Goal: Task Accomplishment & Management: Use online tool/utility

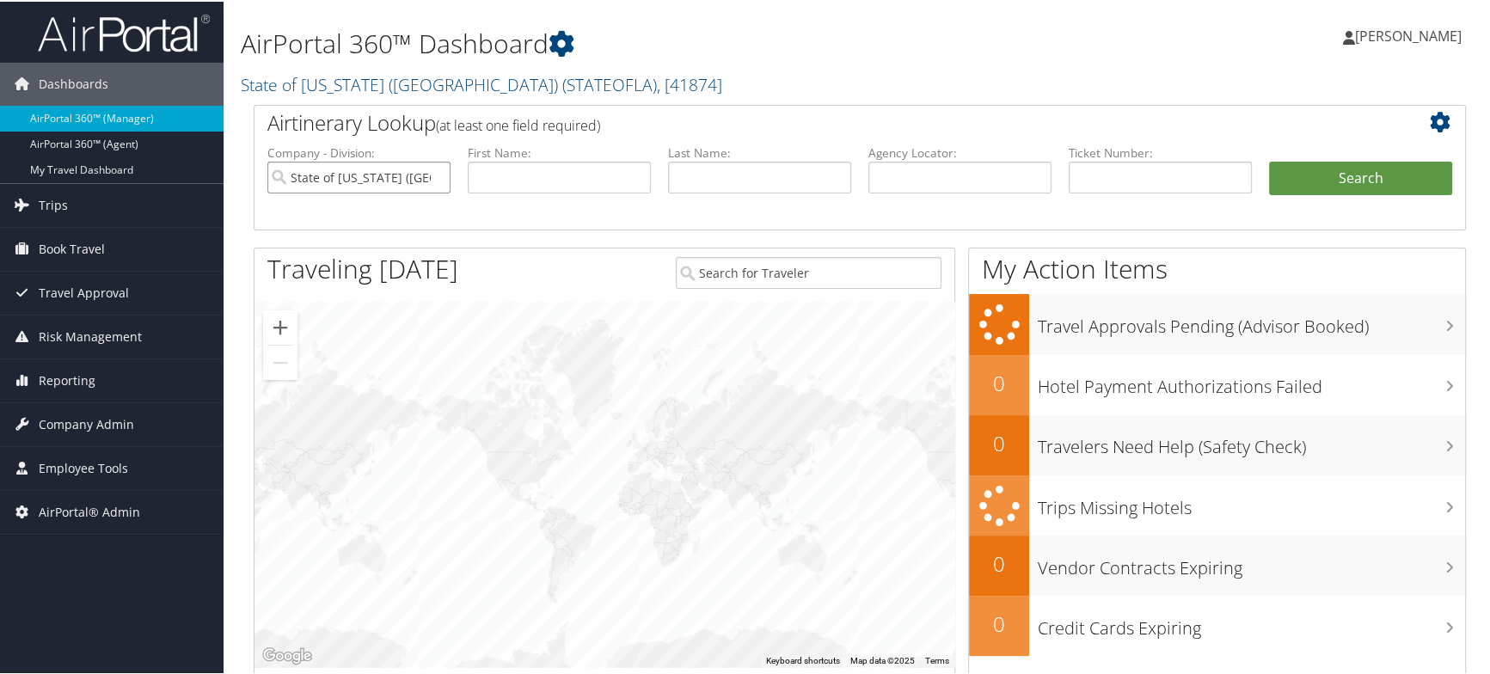
click at [434, 175] on input "State of Louisiana (SOLA)" at bounding box center [358, 176] width 183 height 32
click at [993, 165] on input "text" at bounding box center [959, 176] width 183 height 32
paste input "D0KRRQ"
type input "D0KRRQ"
click at [1387, 163] on button "Search" at bounding box center [1360, 177] width 183 height 34
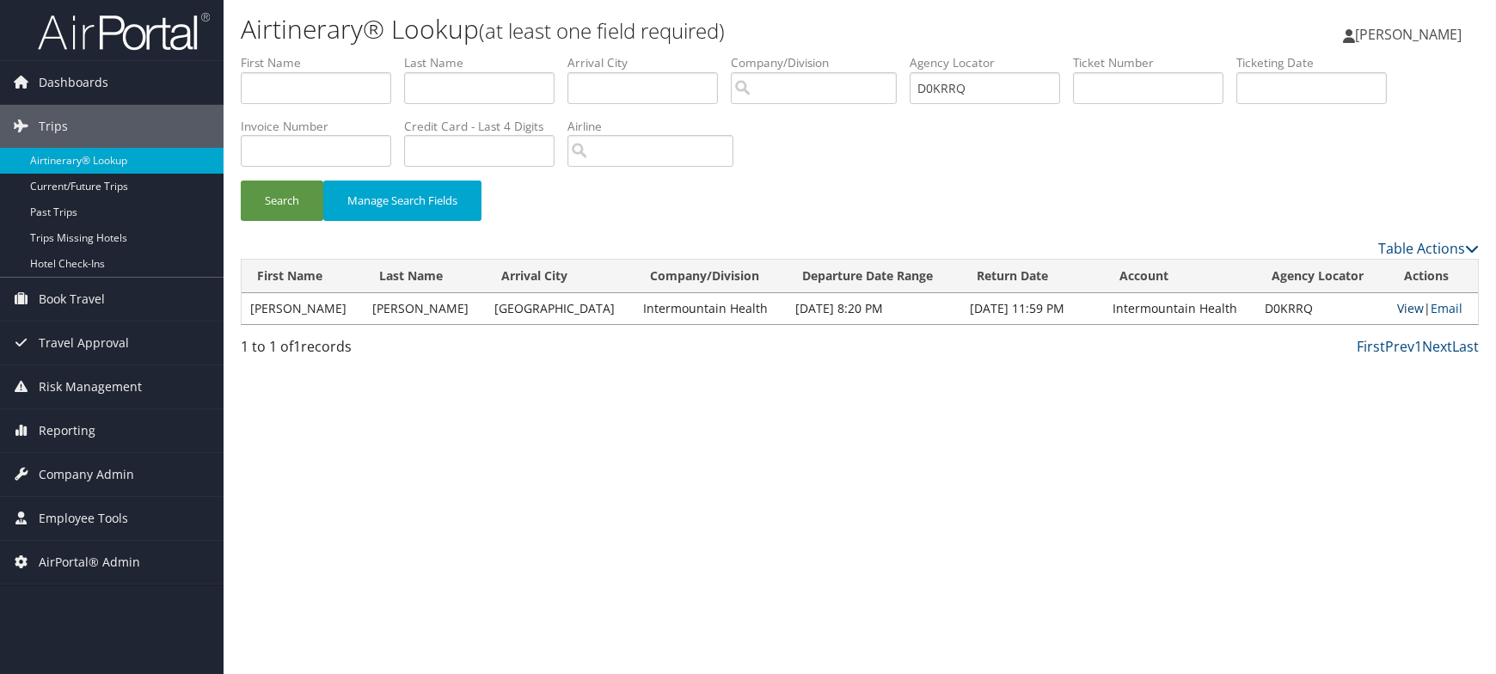
click at [1405, 309] on link "View" at bounding box center [1411, 308] width 27 height 16
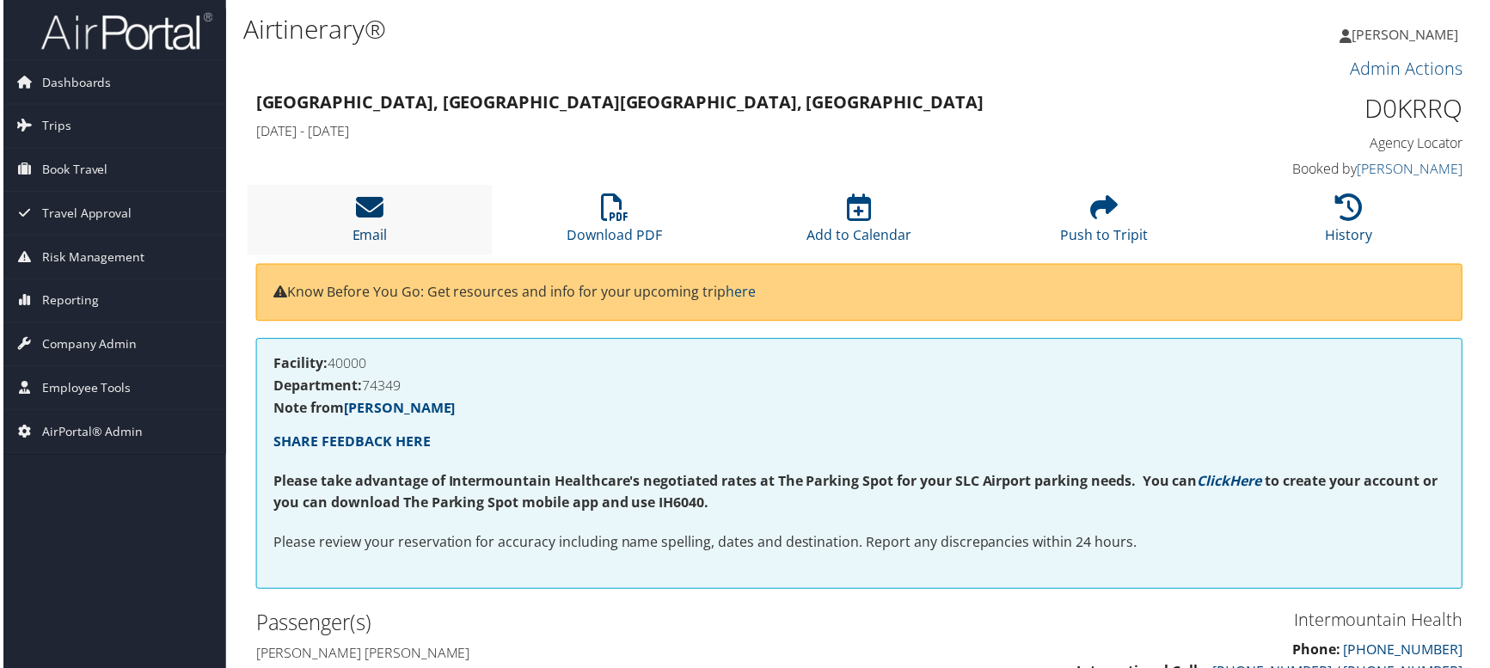
click at [364, 222] on icon at bounding box center [368, 208] width 28 height 28
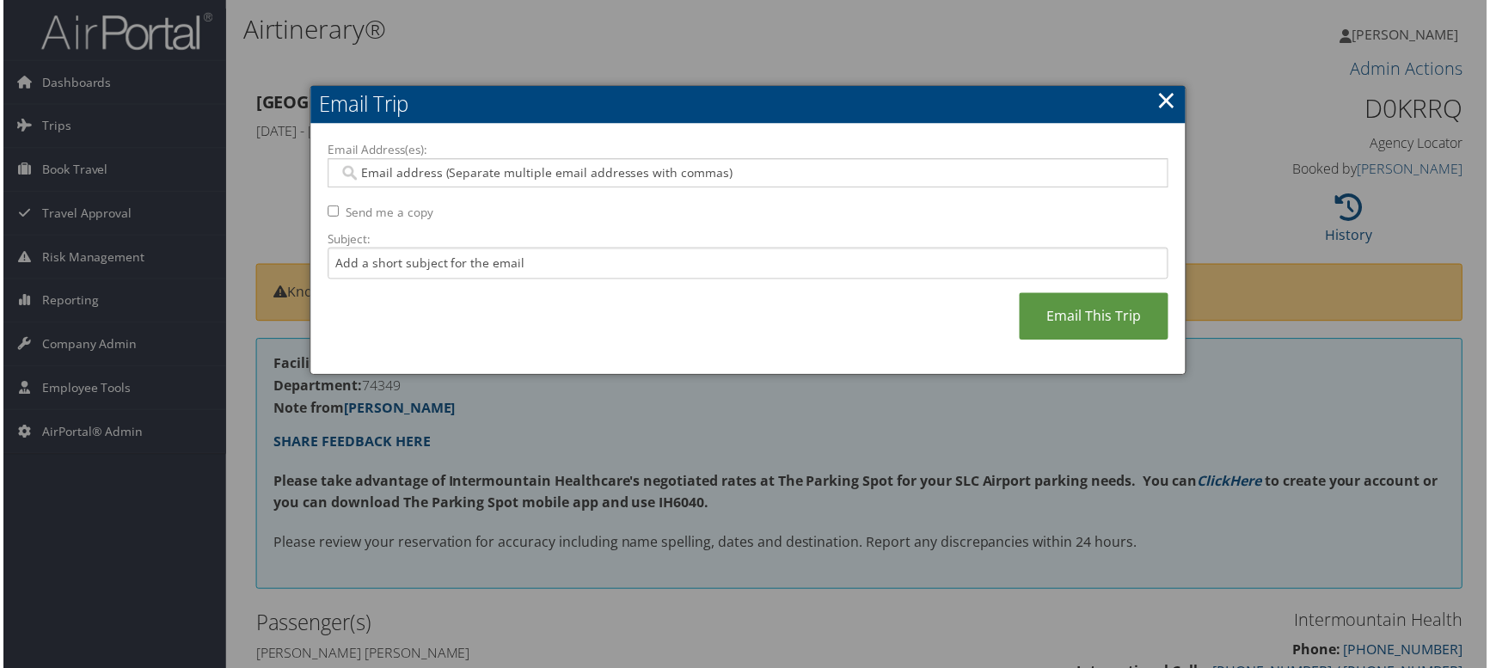
click at [371, 171] on input "Email Address(es):" at bounding box center [747, 173] width 821 height 17
click at [455, 166] on input "Email Address(es):" at bounding box center [747, 173] width 821 height 17
click at [368, 173] on input "Email Address(es):" at bounding box center [747, 173] width 821 height 17
paste input "D0KRRQ"
type input "D0KRRQ"
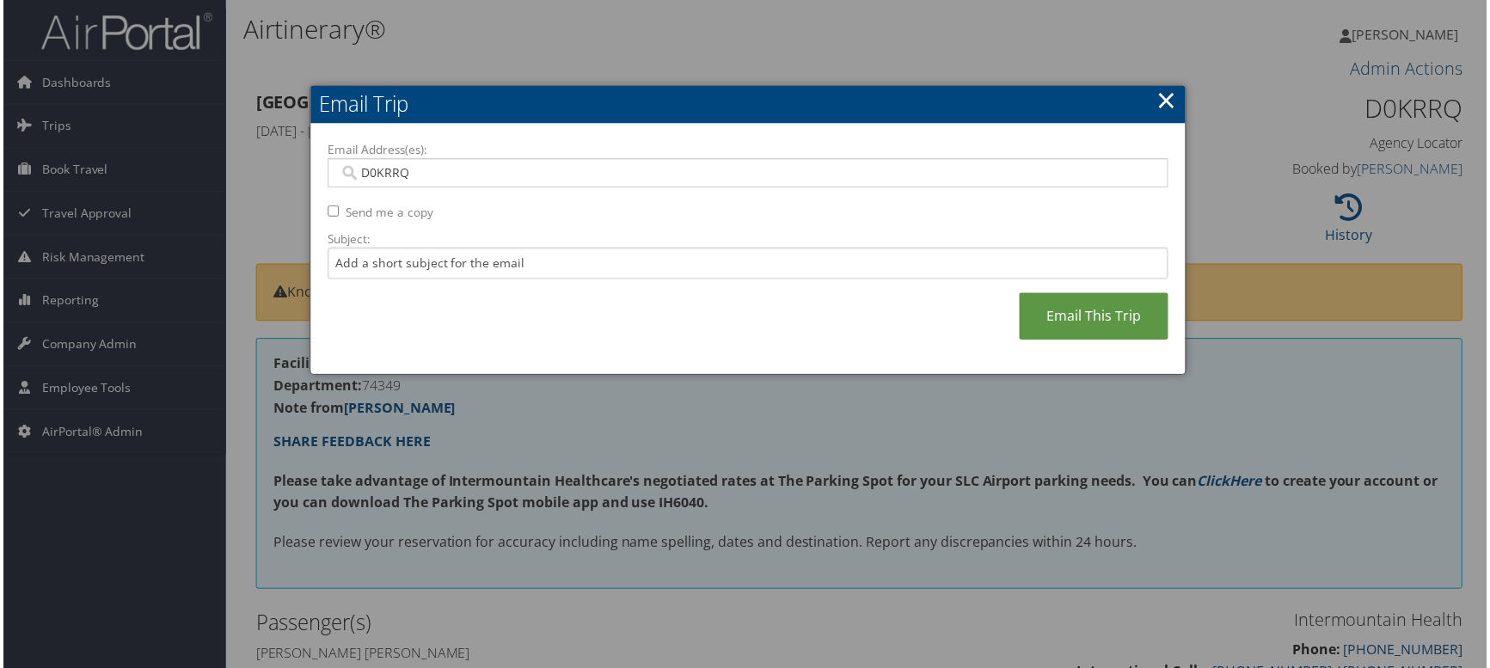
drag, startPoint x: 454, startPoint y: 168, endPoint x: 84, endPoint y: 140, distance: 370.7
click at [84, 140] on body "Menu Dashboards ► AirPortal 360™ (Manager) AirPortal 360™ (Agent) My Travel Das…" at bounding box center [748, 337] width 1496 height 674
click at [1167, 99] on link "×" at bounding box center [1168, 100] width 20 height 34
